Goal: Check status: Check status

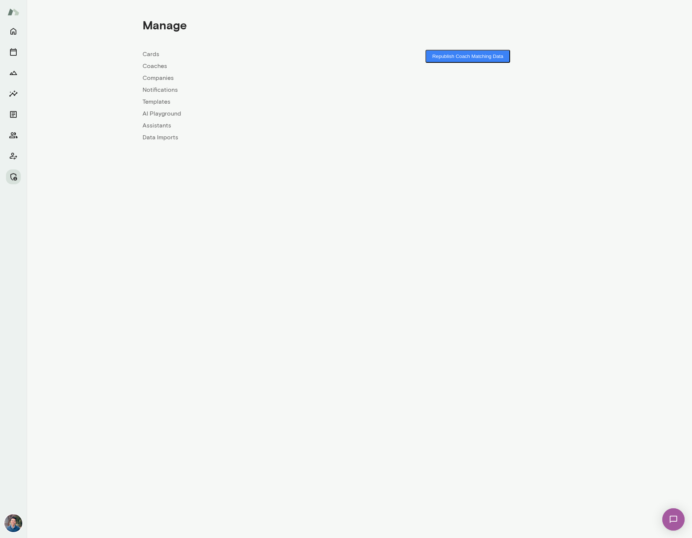
click at [162, 79] on link "Companies" at bounding box center [251, 78] width 217 height 9
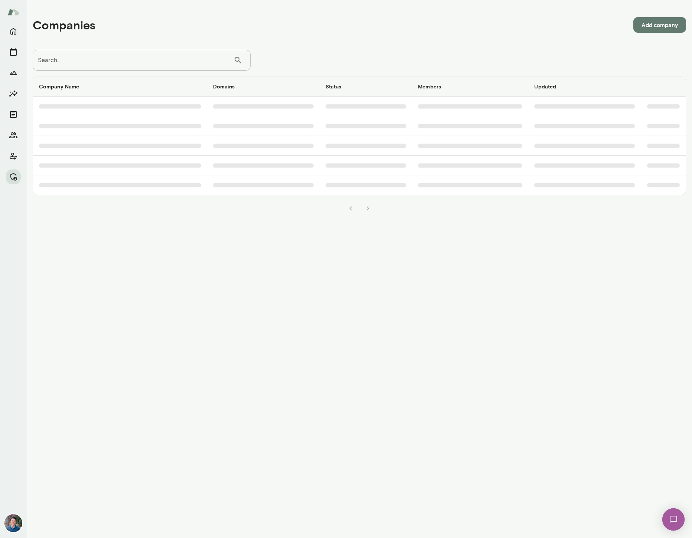
click at [118, 60] on input "Search..." at bounding box center [133, 60] width 201 height 21
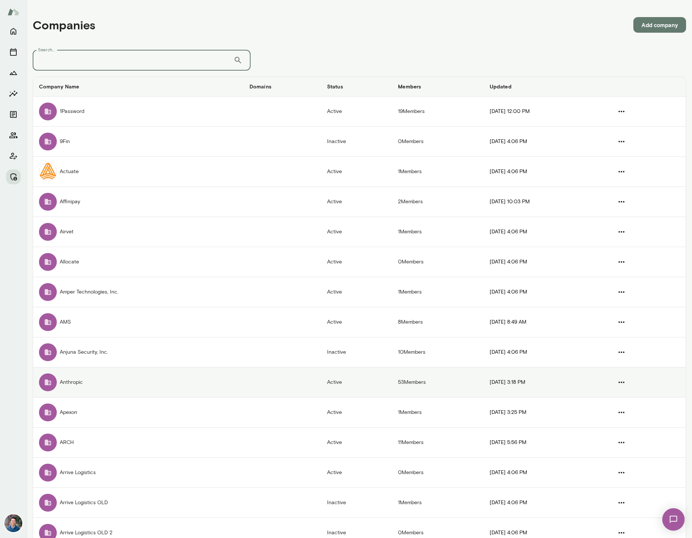
click at [93, 375] on td "Anthropic" at bounding box center [138, 382] width 211 height 30
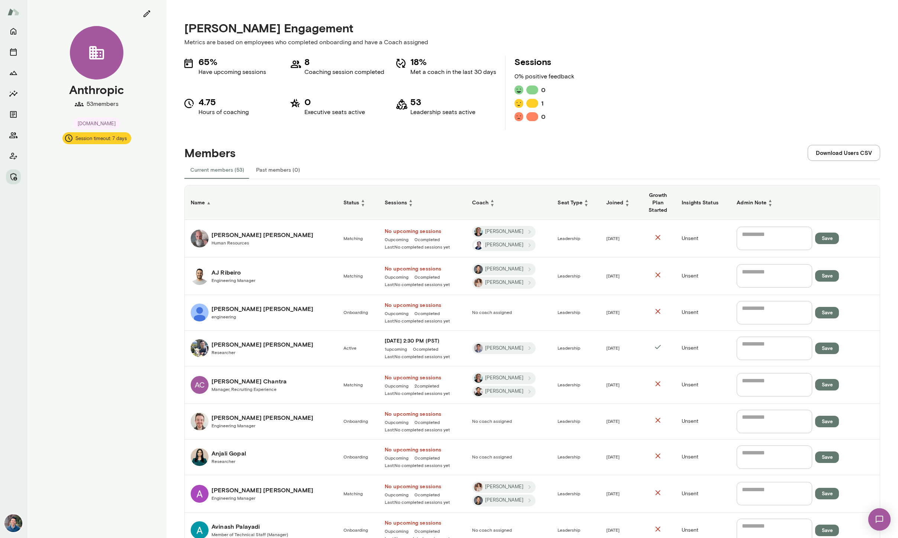
click at [175, 347] on div "[PERSON_NAME] Engagement Metrics are based on employees who completed onboardin…" at bounding box center [531, 488] width 731 height 977
click at [361, 205] on span "▼" at bounding box center [363, 204] width 4 height 4
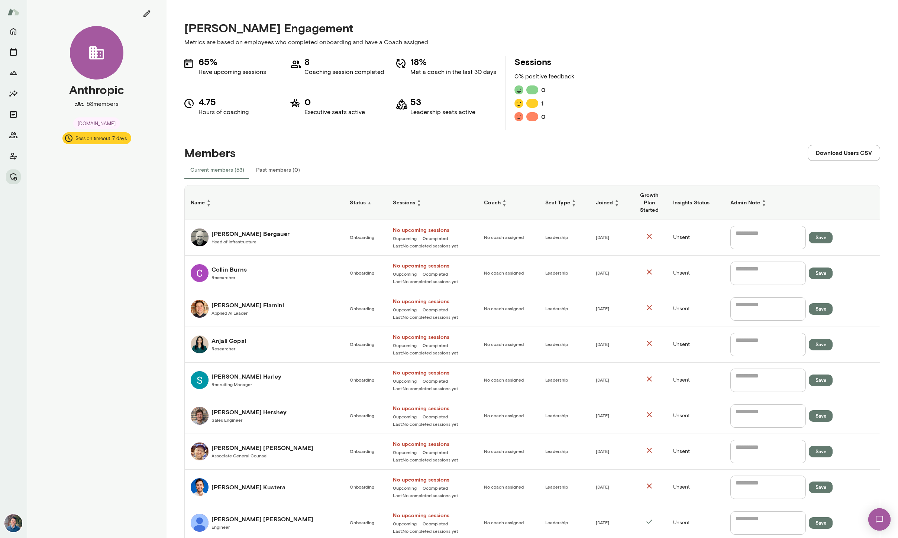
click at [350, 205] on h6 "Status ▲" at bounding box center [365, 202] width 31 height 7
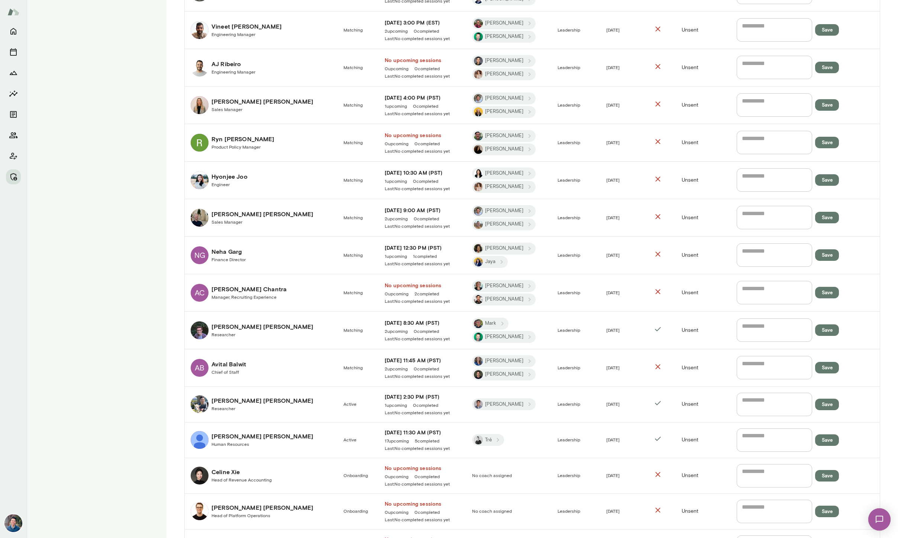
scroll to position [399, 0]
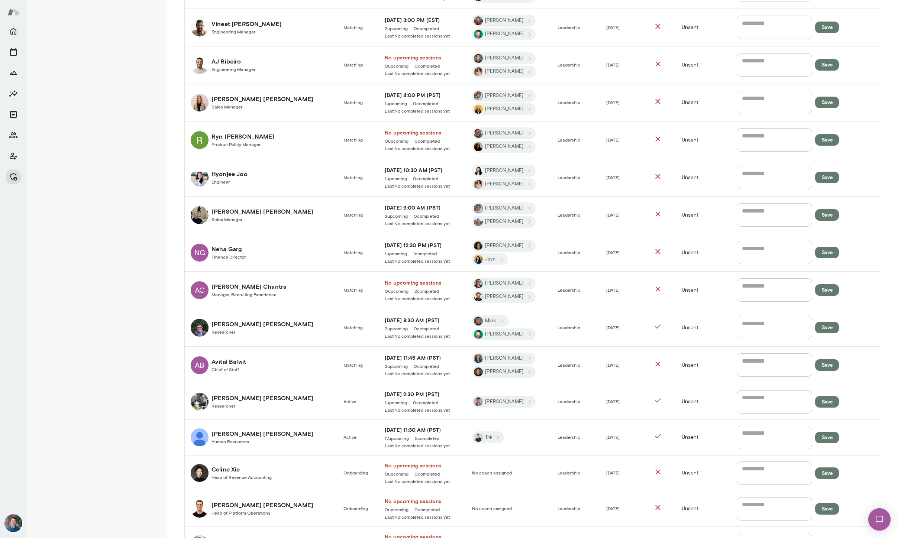
click at [390, 392] on h6 "[DATE] 2:30 PM (PST)" at bounding box center [422, 393] width 75 height 7
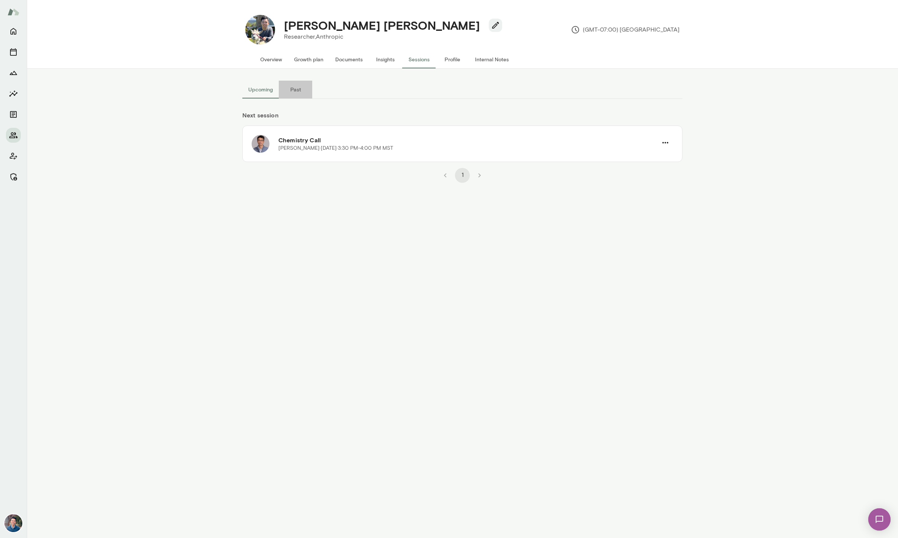
click at [290, 91] on button "Past" at bounding box center [295, 90] width 33 height 18
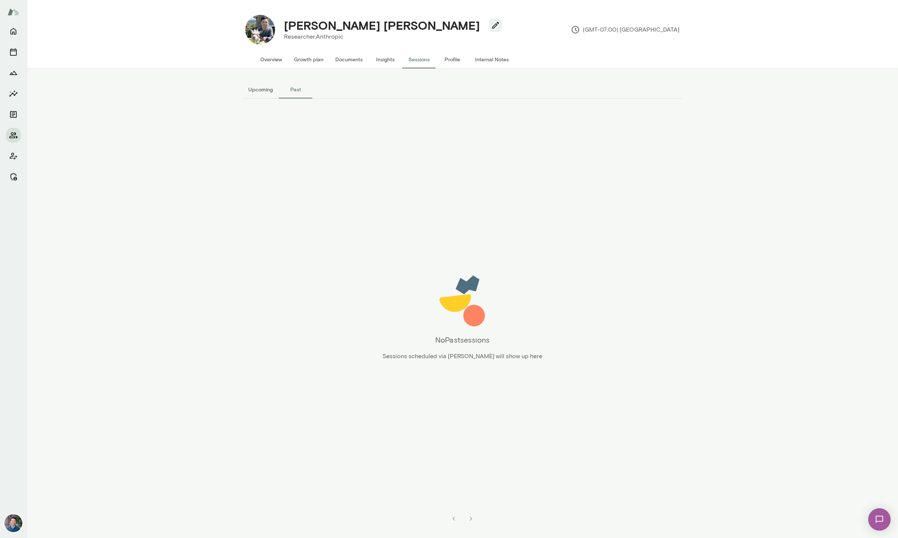
click at [269, 91] on button "Upcoming" at bounding box center [260, 90] width 36 height 18
